Goal: Check status: Check status

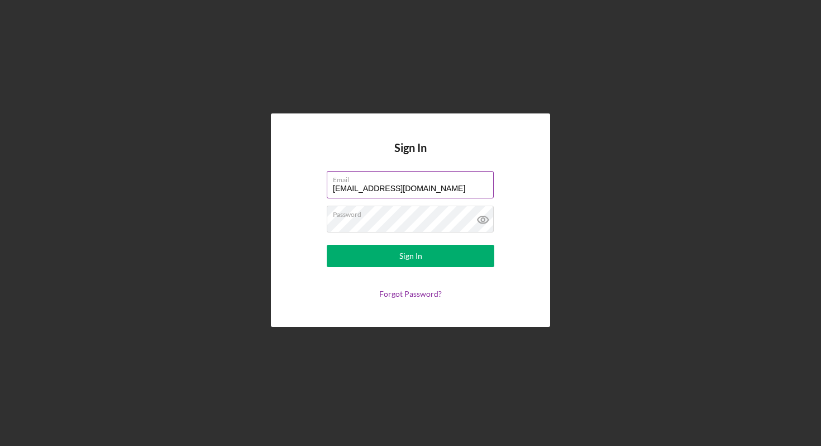
click at [423, 190] on input "[EMAIL_ADDRESS][DOMAIN_NAME]" at bounding box center [410, 184] width 167 height 27
type input "[EMAIL_ADDRESS][DOMAIN_NAME]"
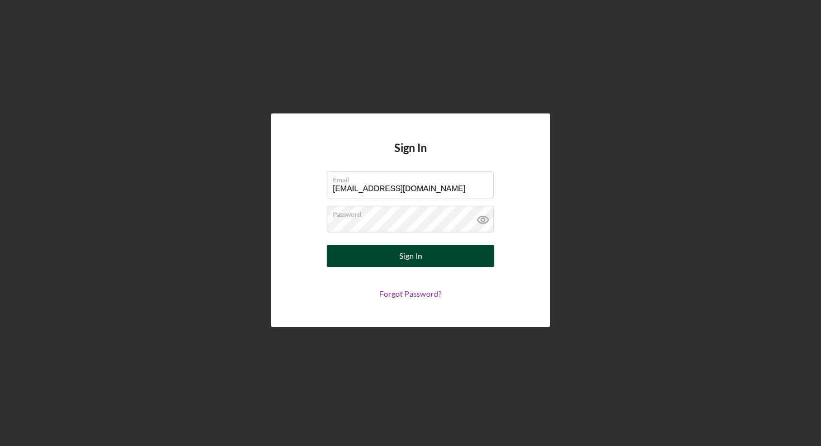
click at [389, 259] on button "Sign In" at bounding box center [411, 256] width 168 height 22
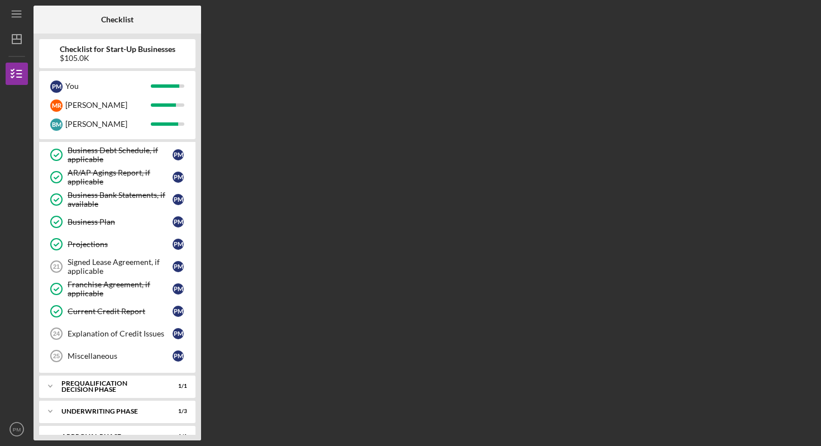
scroll to position [360, 0]
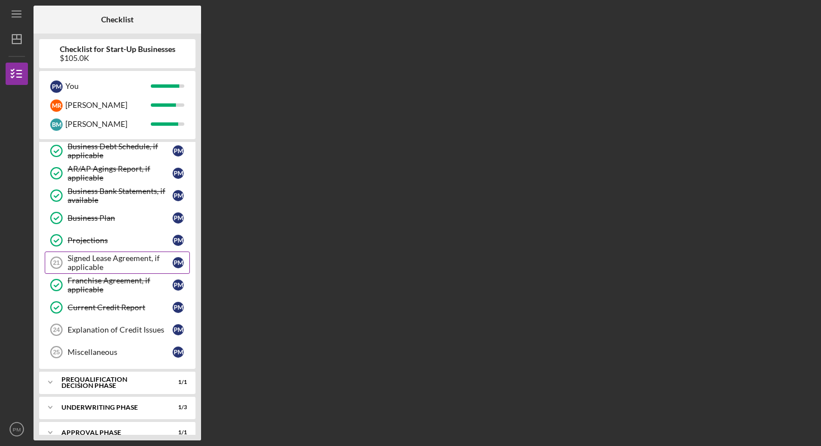
click at [99, 259] on div "Signed Lease Agreement, if applicable" at bounding box center [120, 263] width 105 height 18
